Goal: Check status: Check status

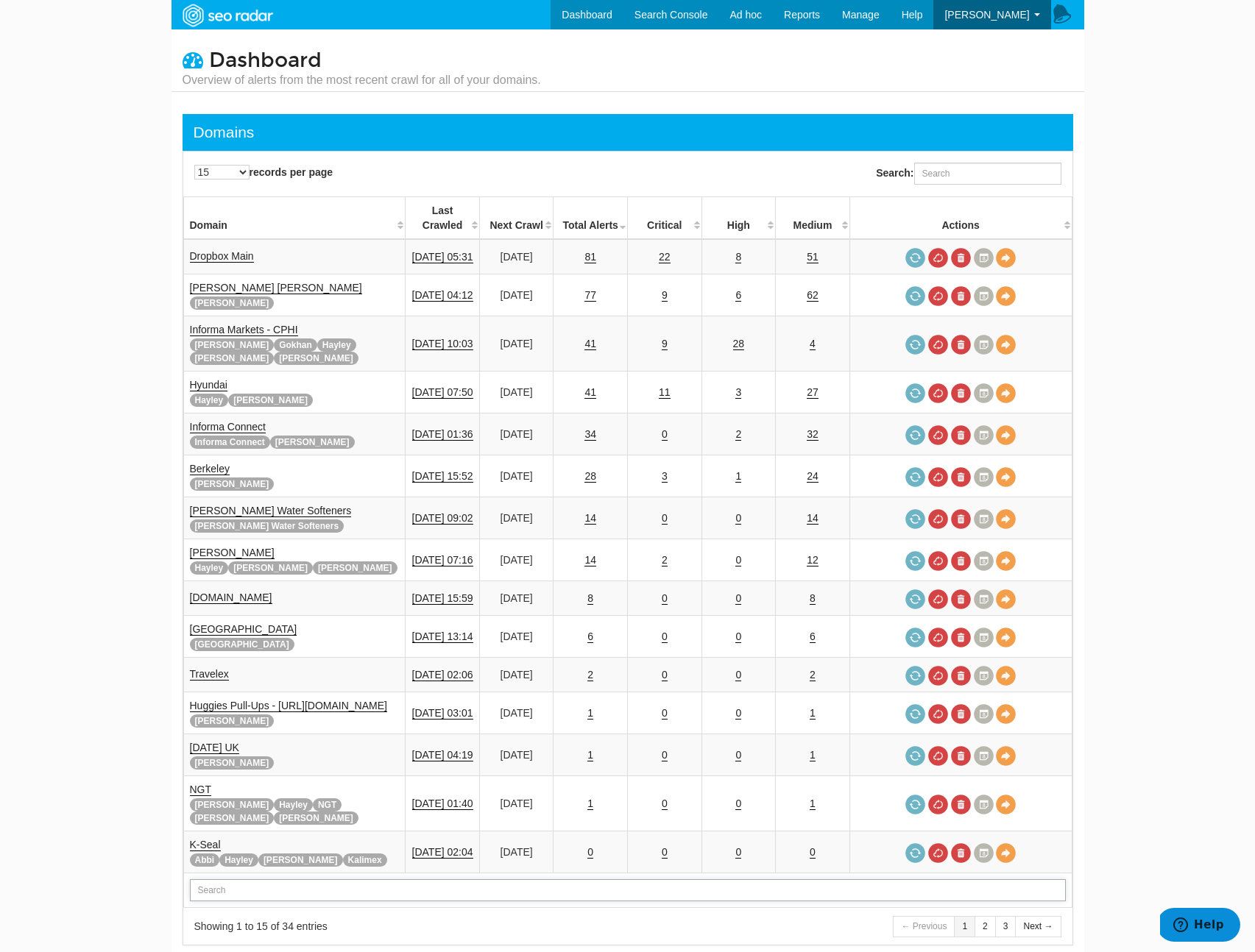
click at [268, 879] on input "text" at bounding box center [627, 890] width 876 height 22
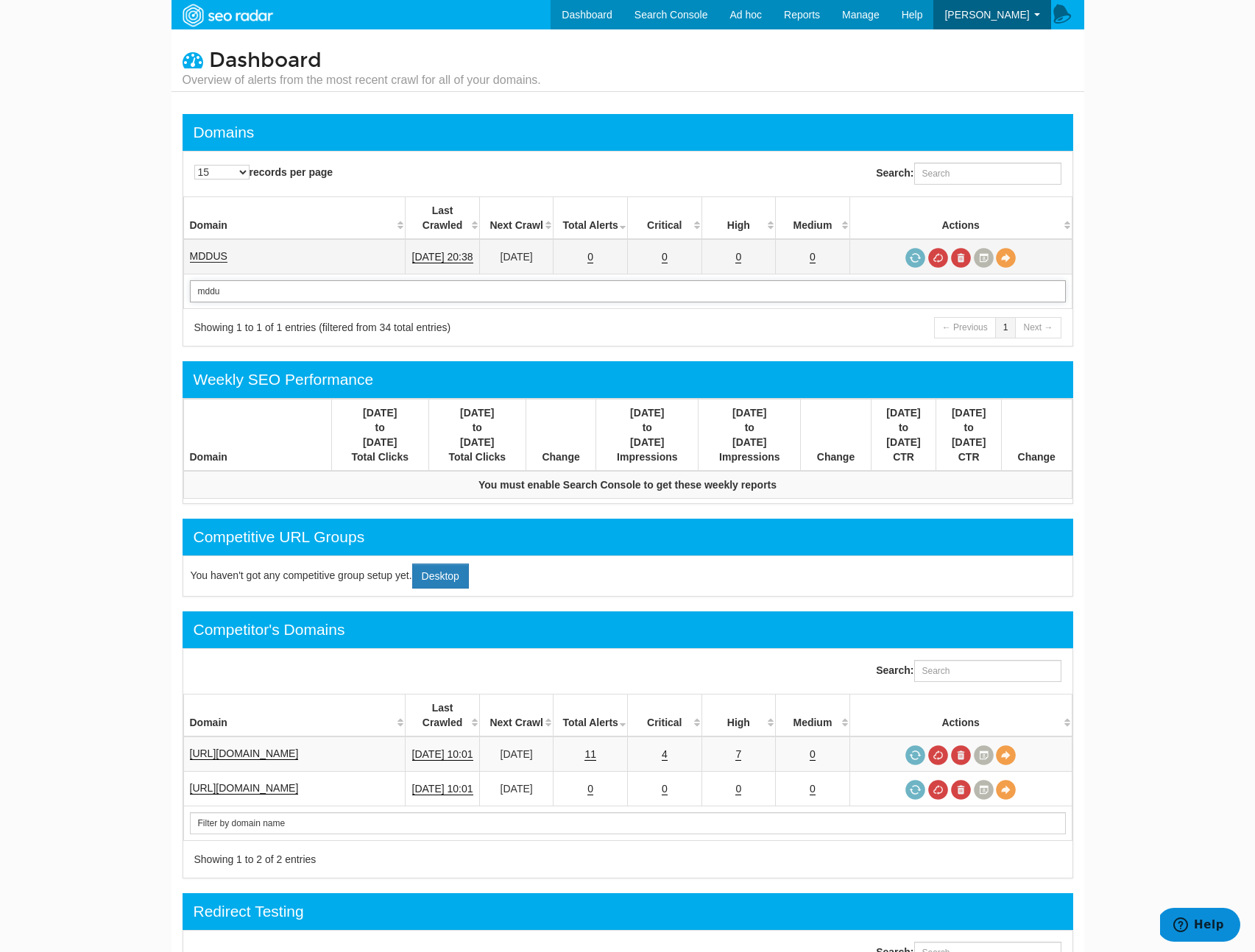
type input "mddu"
click at [208, 251] on link "MDDUS" at bounding box center [208, 256] width 37 height 13
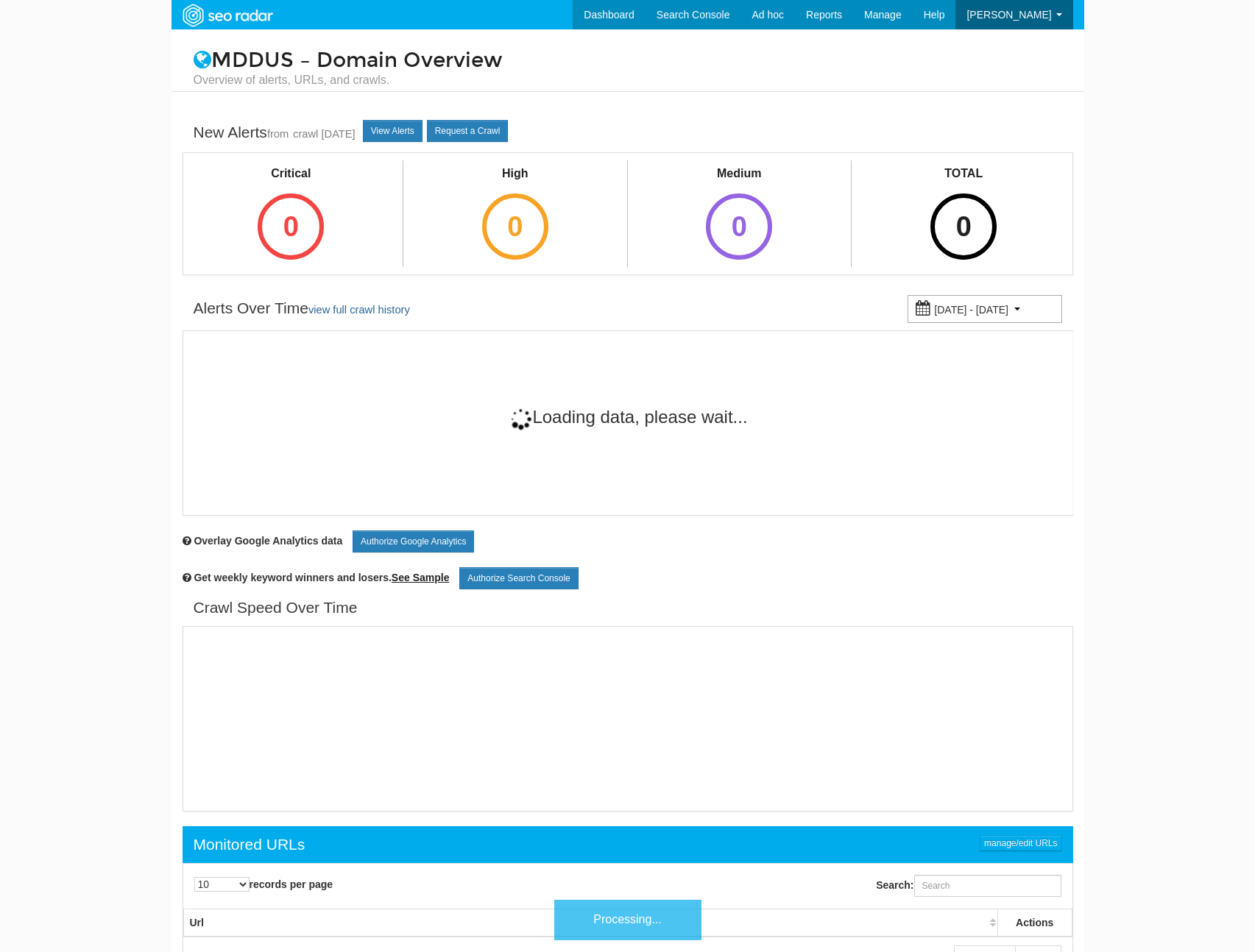
scroll to position [59, 0]
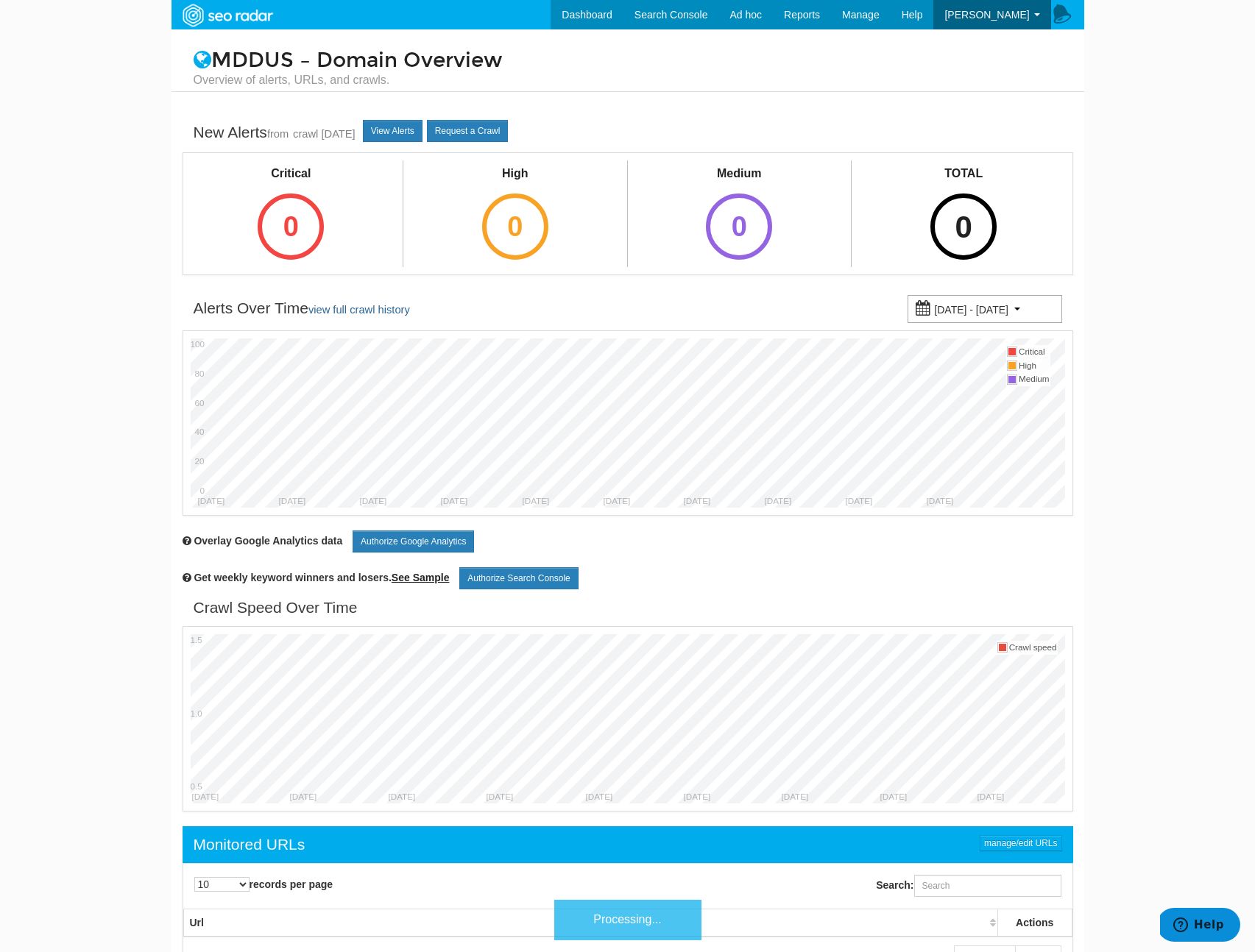
click at [960, 236] on div "0" at bounding box center [962, 226] width 66 height 66
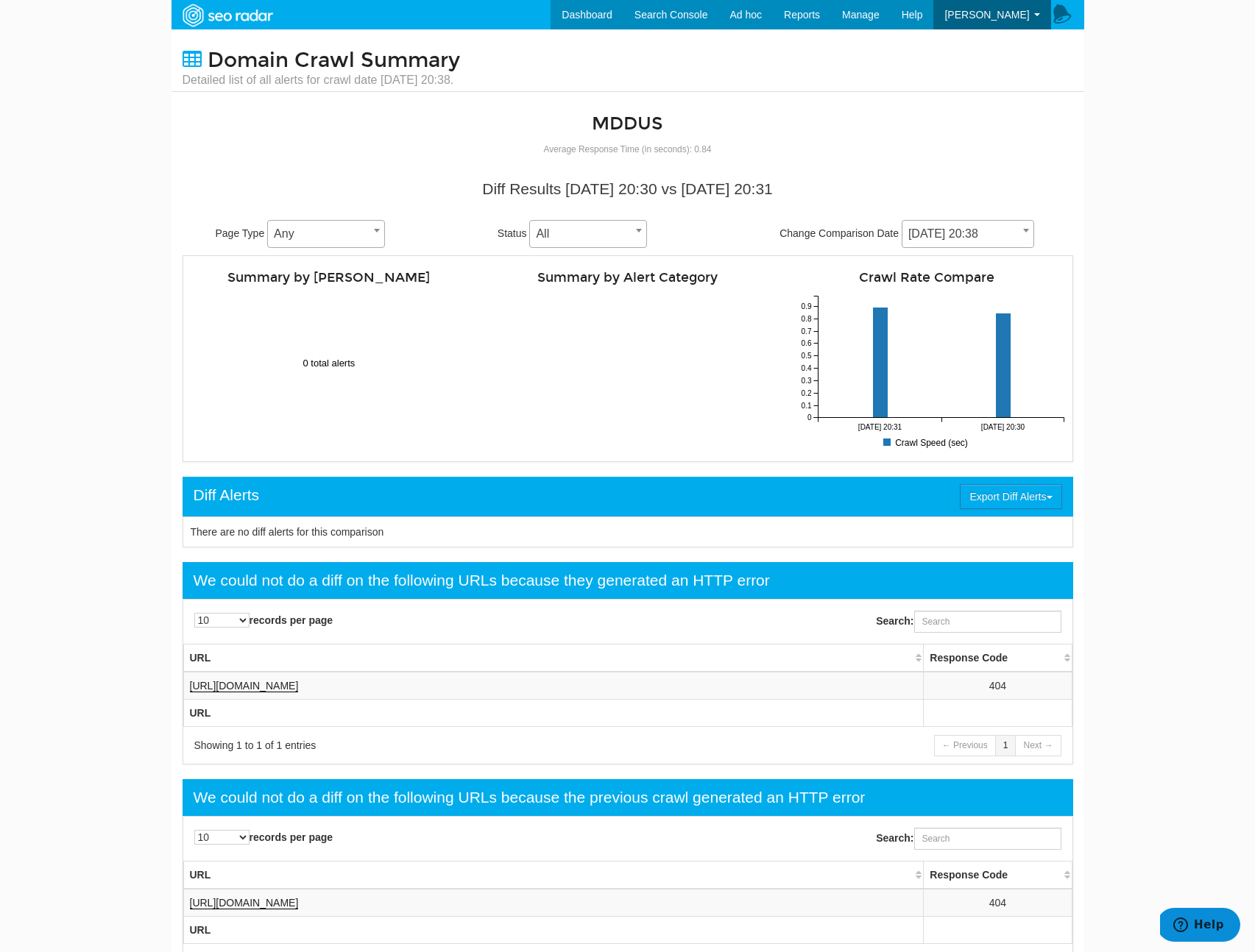
click at [968, 232] on span "[DATE] 20:38" at bounding box center [967, 234] width 131 height 21
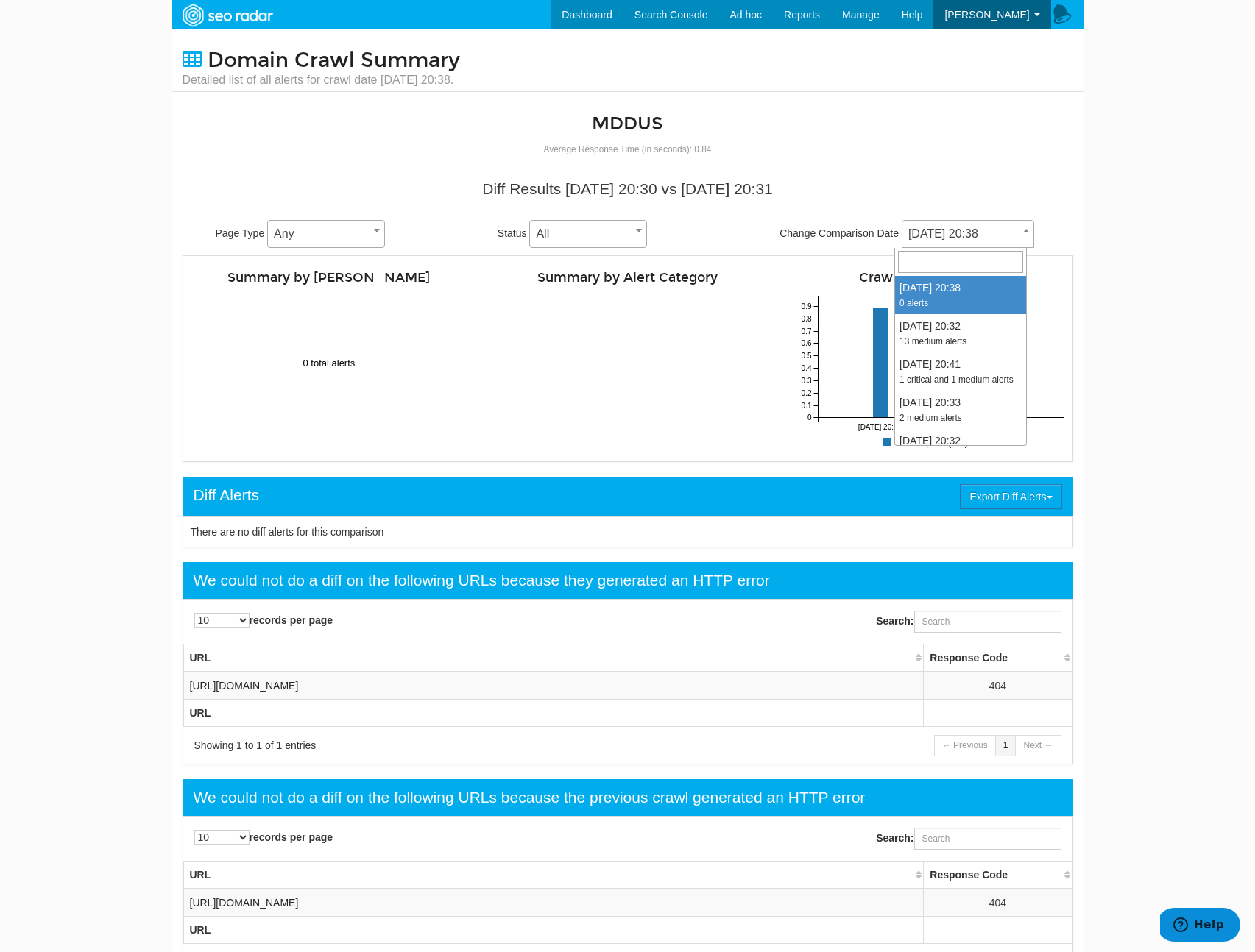
click at [484, 420] on div "Summary by Alert Category 0 0.1 0.2 0.3 0.4 0.5 0.6 0.7 0.8 0.9 1 0 0.1 0.2 0.3…" at bounding box center [628, 359] width 299 height 191
